Goal: Find specific page/section: Find specific page/section

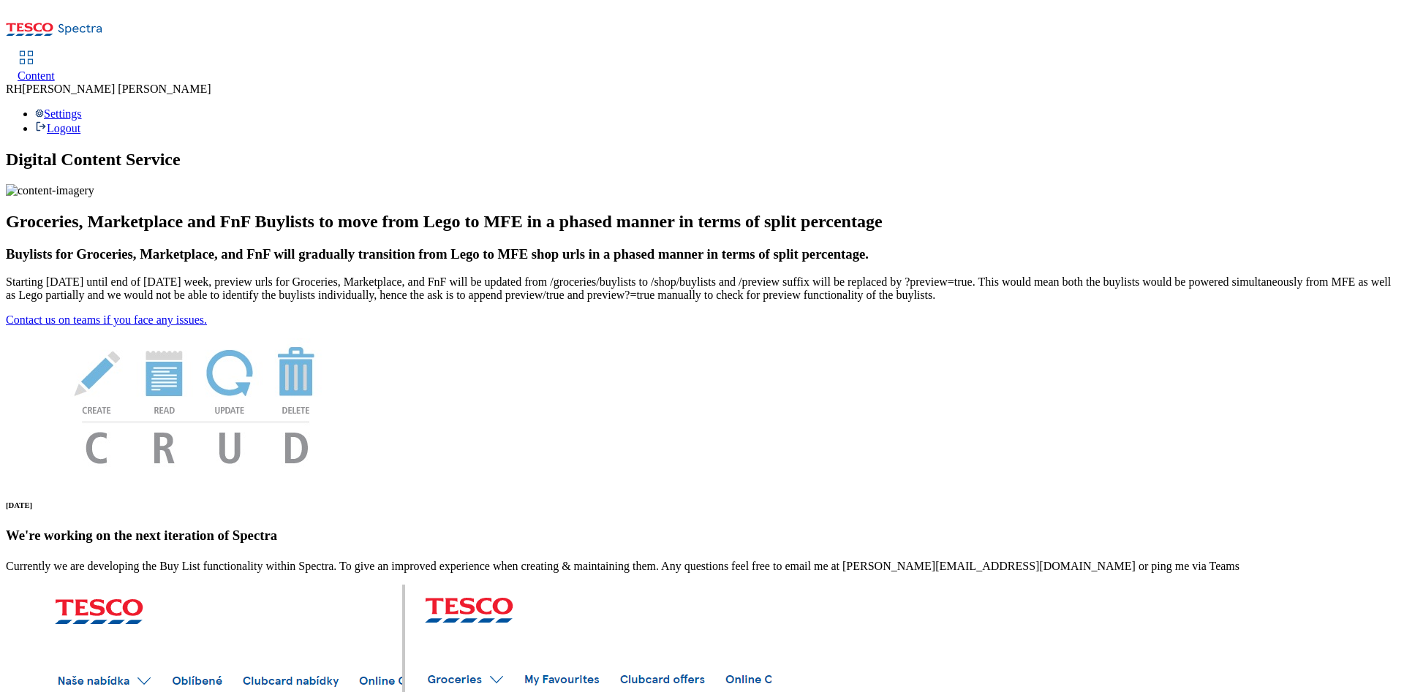
click at [55, 69] on div "Content" at bounding box center [36, 75] width 37 height 13
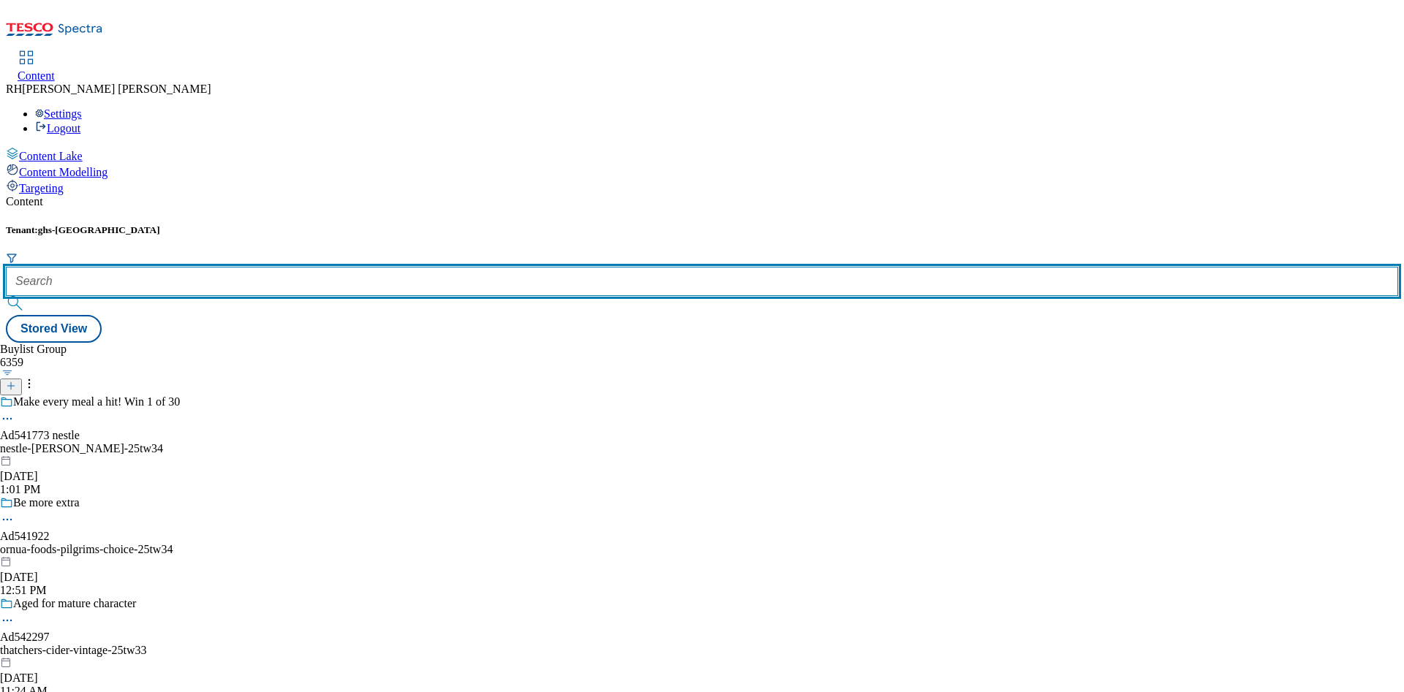
click at [319, 267] on input "text" at bounding box center [702, 281] width 1392 height 29
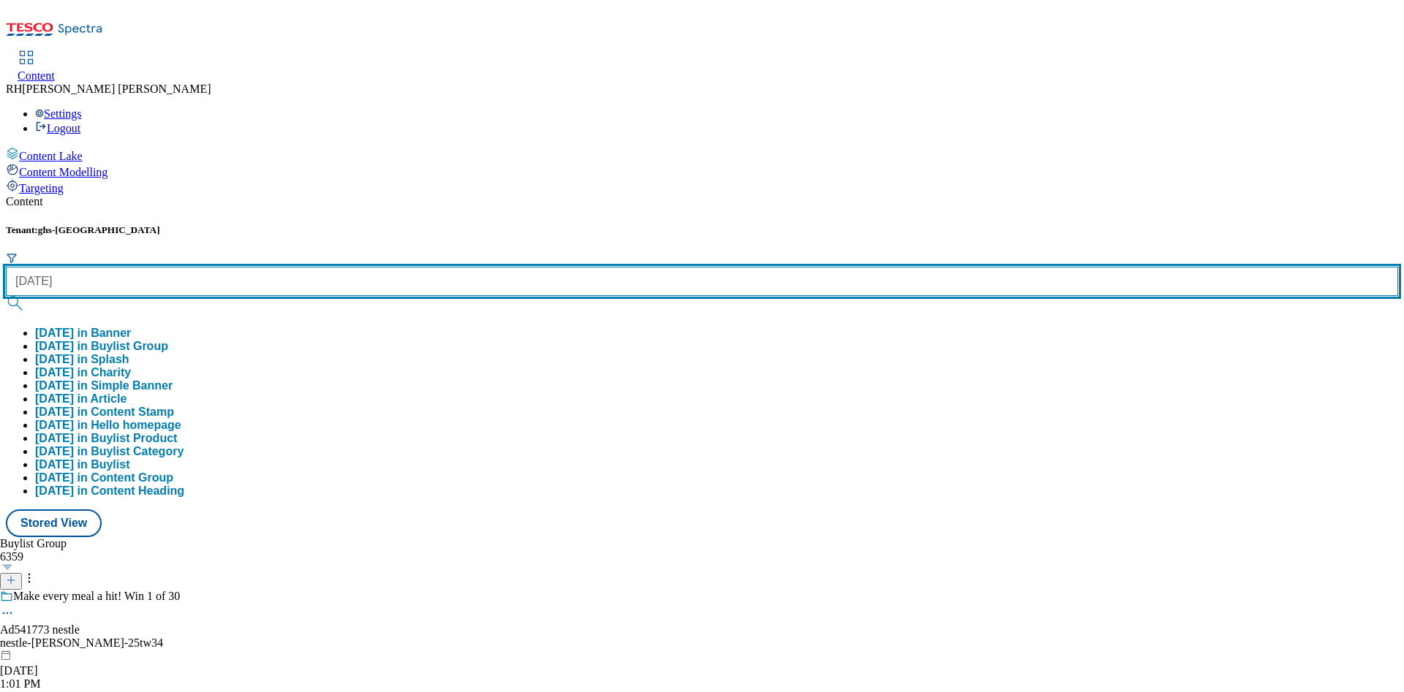
type input "halloween"
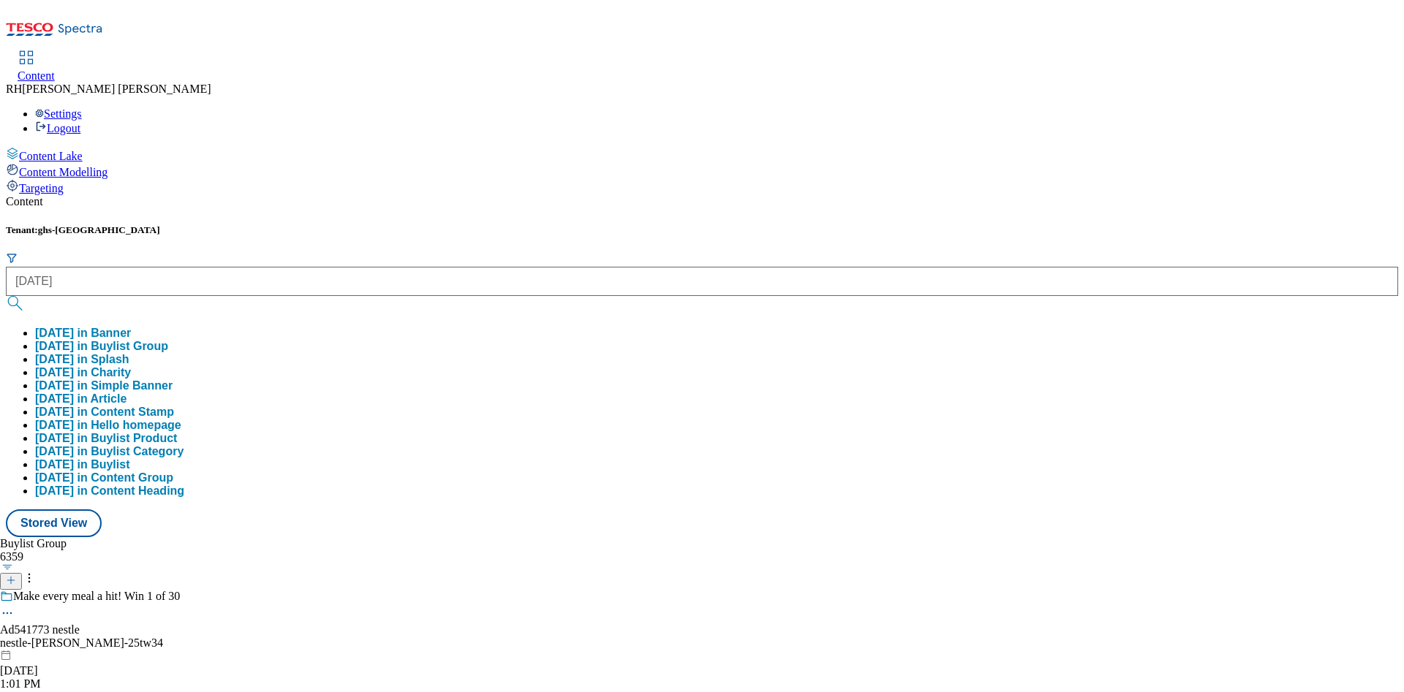
click at [168, 340] on button "halloween in Buylist Group" at bounding box center [101, 346] width 133 height 13
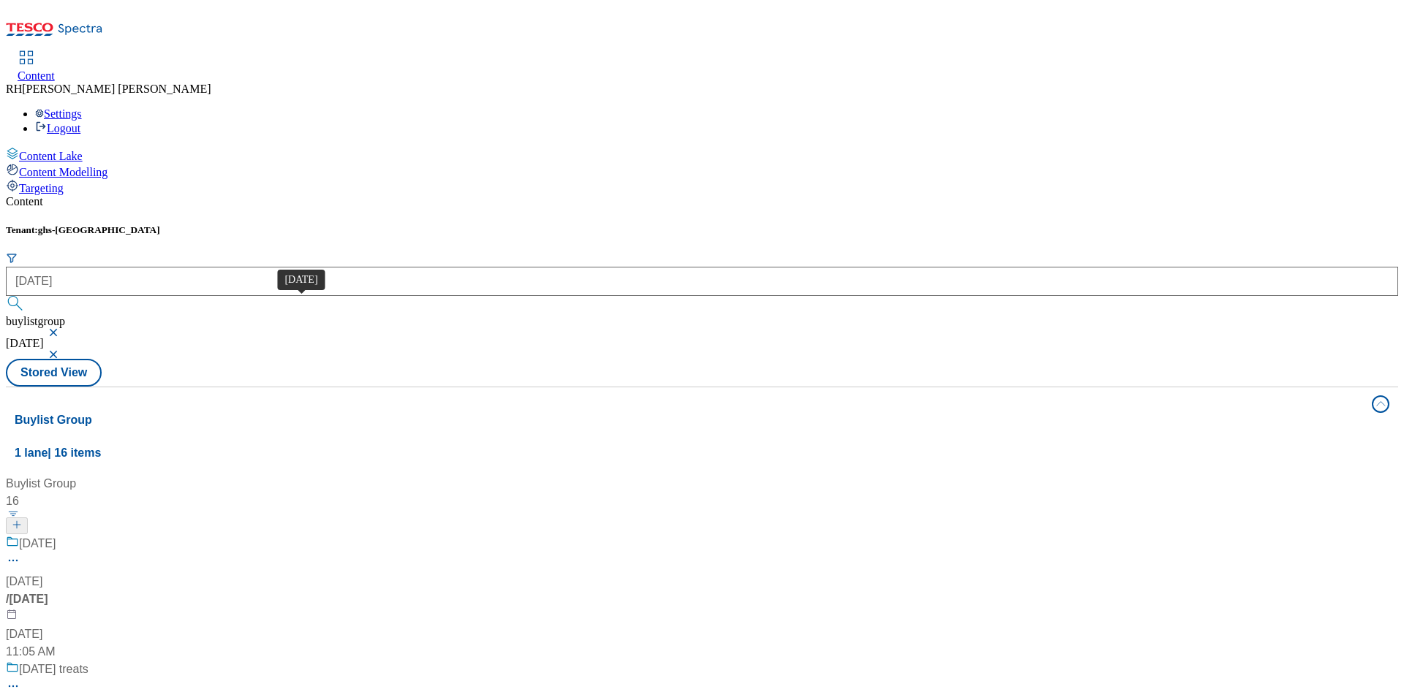
click at [56, 535] on div "Halloween" at bounding box center [37, 544] width 37 height 18
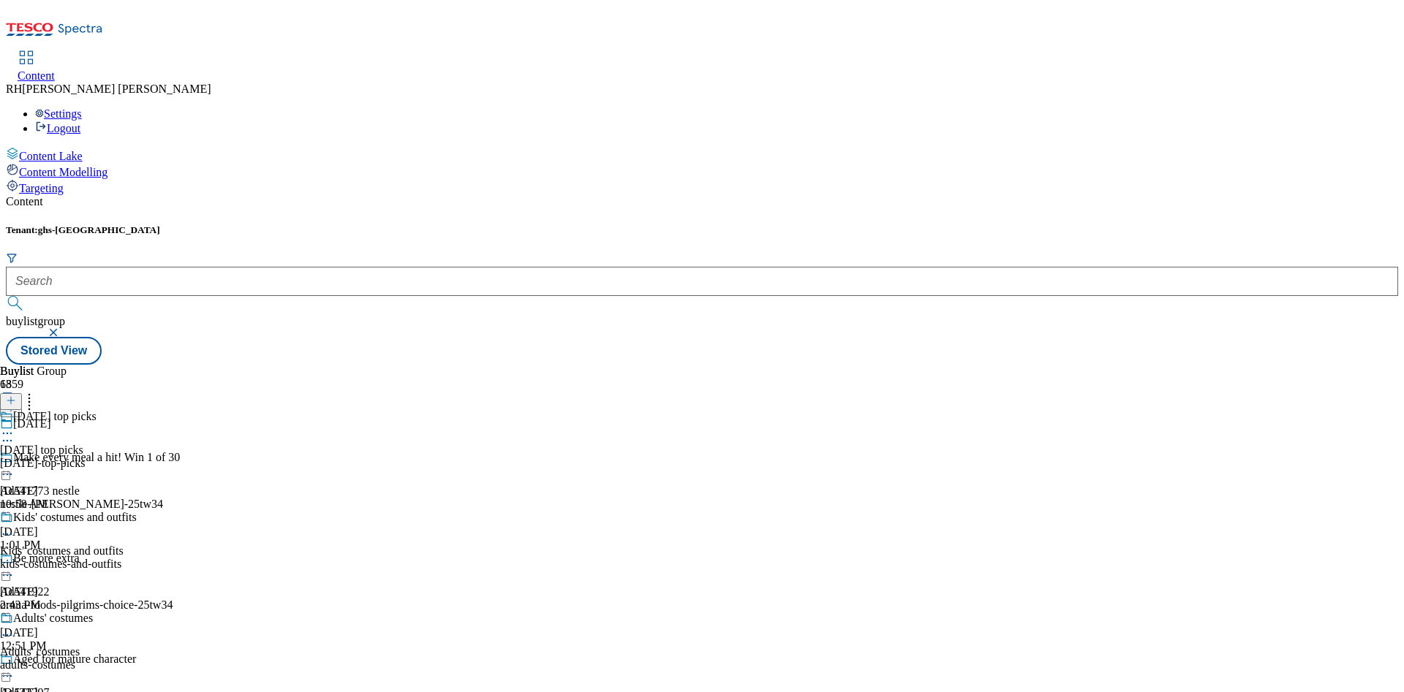
click at [162, 457] on div "halloween-top-picks" at bounding box center [81, 463] width 162 height 13
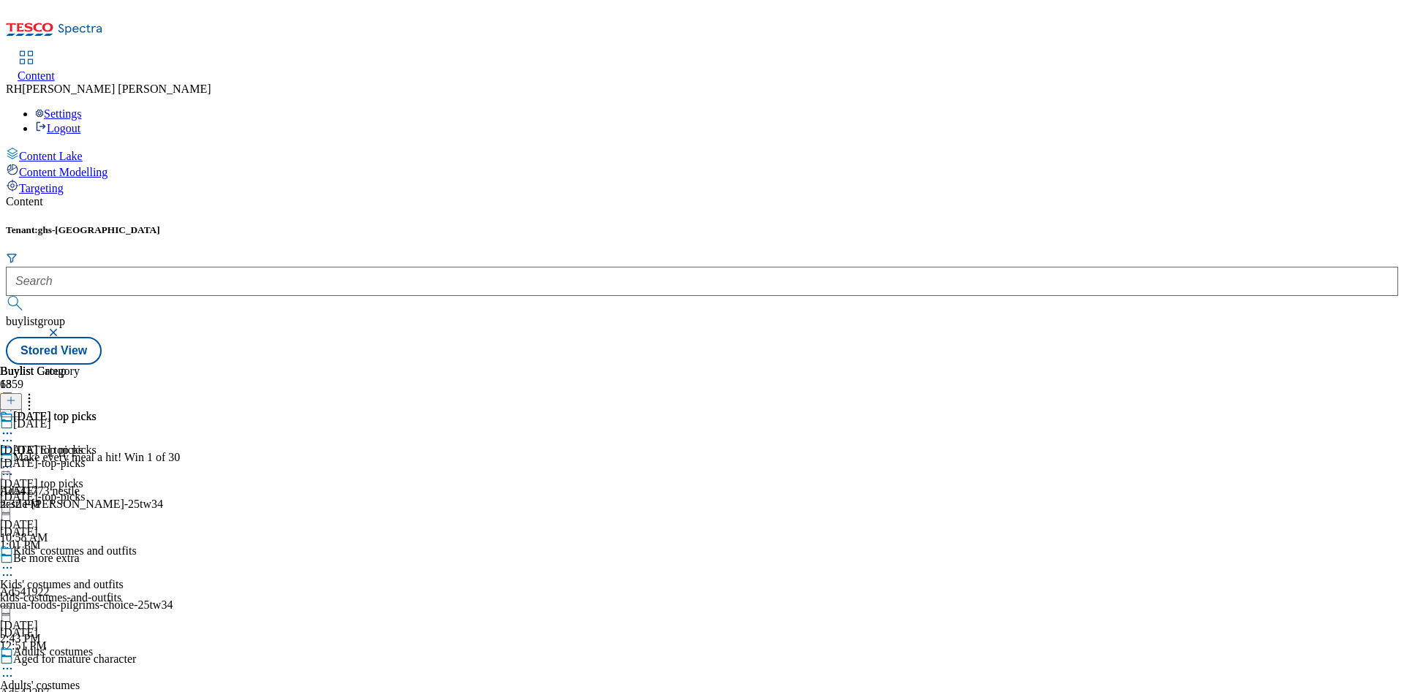
click at [97, 457] on div "halloween-top-picks" at bounding box center [48, 463] width 97 height 13
